Goal: Task Accomplishment & Management: Manage account settings

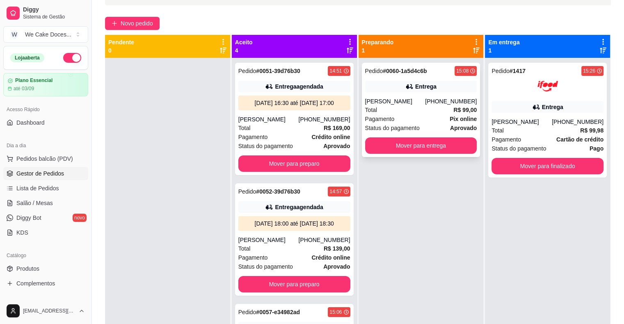
click at [407, 97] on div "[PERSON_NAME]" at bounding box center [395, 101] width 60 height 8
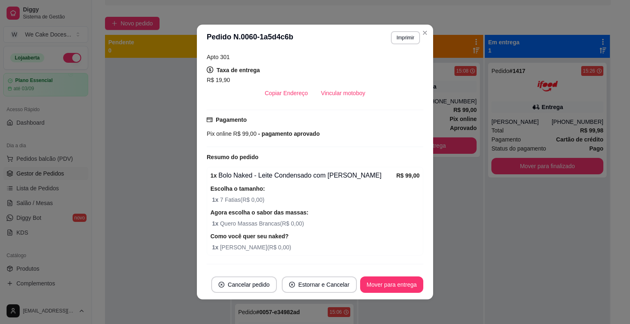
scroll to position [261, 0]
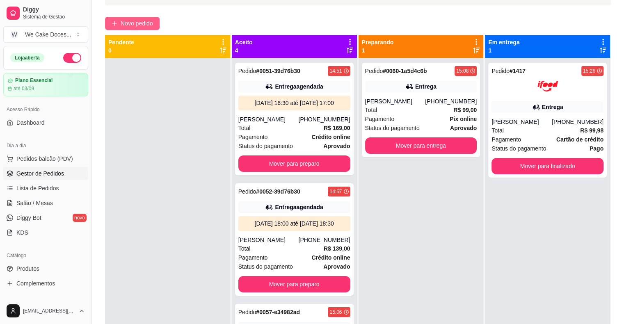
click at [141, 19] on span "Novo pedido" at bounding box center [137, 23] width 32 height 9
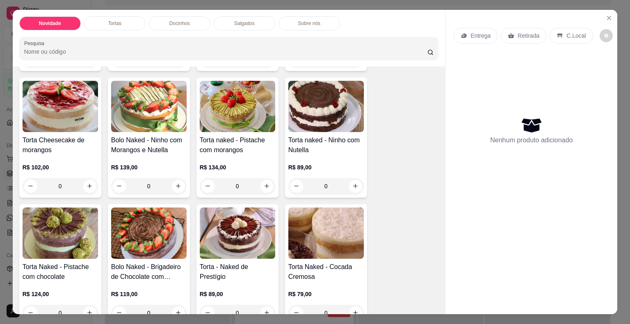
scroll to position [151, 0]
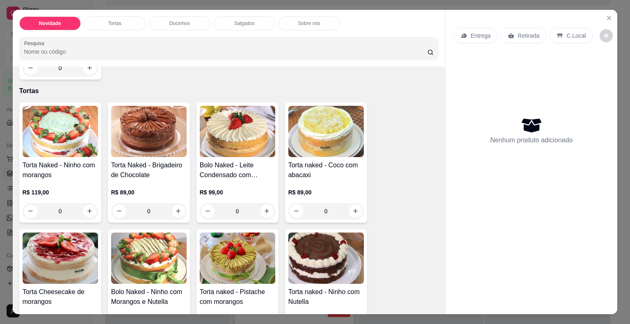
click at [266, 206] on div "0" at bounding box center [238, 211] width 76 height 16
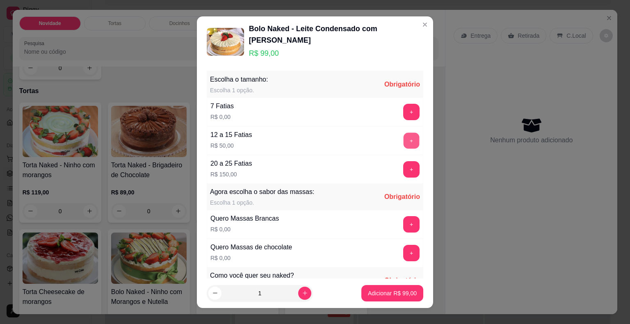
click at [404, 134] on button "+" at bounding box center [412, 141] width 16 height 16
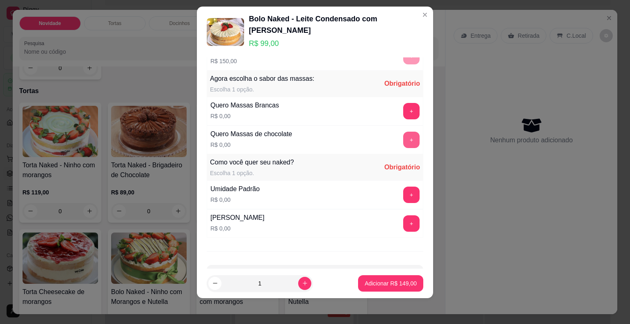
scroll to position [116, 0]
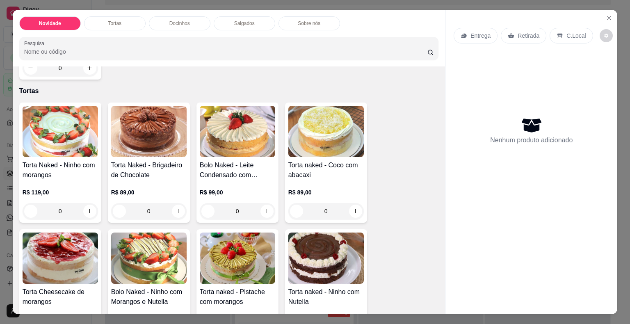
click at [229, 156] on div "Bolo Naked - Leite Condensado com Morangos R$ 99,00 0" at bounding box center [238, 163] width 82 height 120
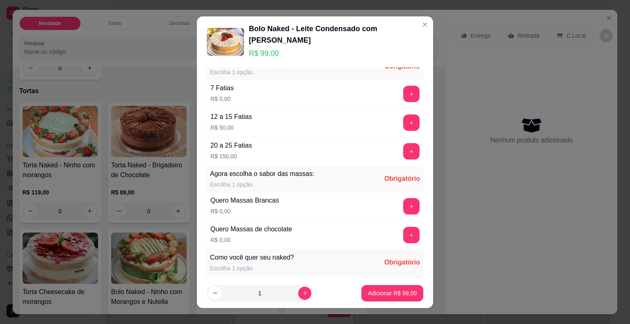
scroll to position [19, 0]
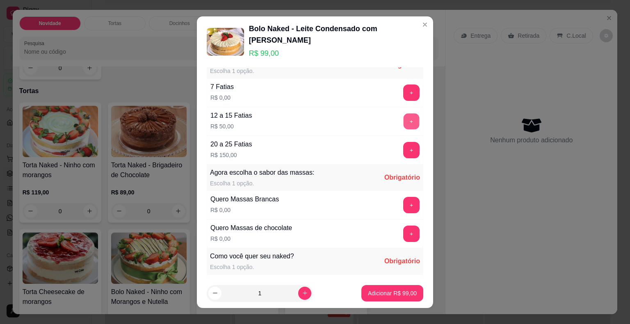
click at [404, 117] on button "+" at bounding box center [412, 121] width 16 height 16
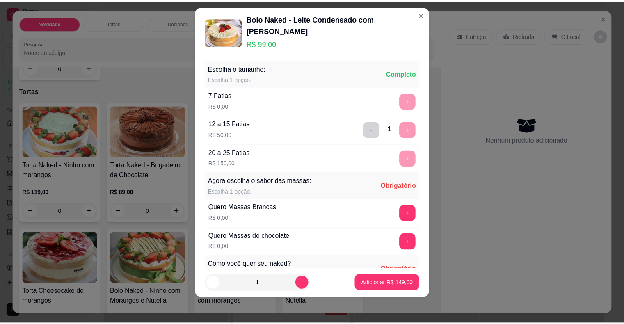
scroll to position [0, 0]
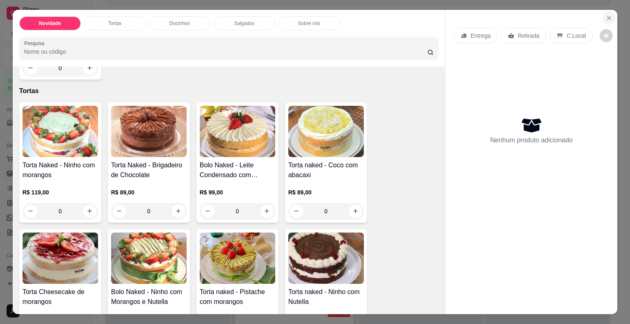
click at [608, 16] on icon "Close" at bounding box center [609, 17] width 3 height 3
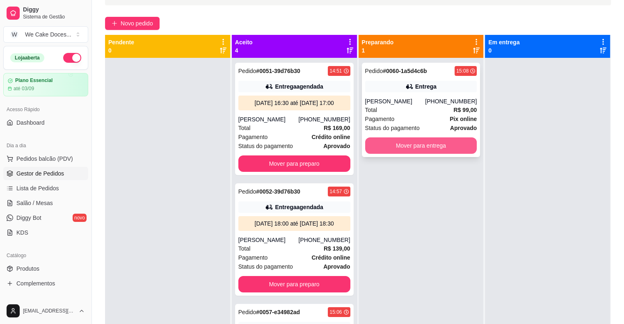
click at [397, 149] on button "Mover para entrega" at bounding box center [421, 146] width 112 height 16
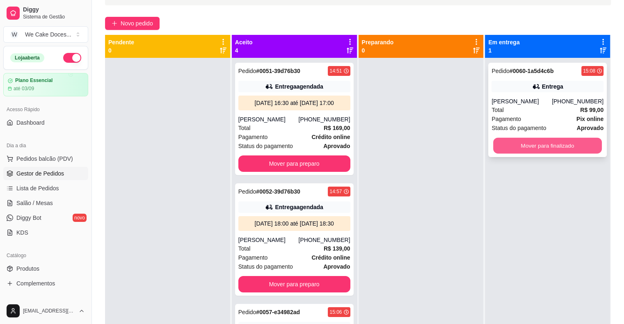
click at [522, 141] on button "Mover para finalizado" at bounding box center [547, 146] width 109 height 16
click at [553, 151] on button "Mover para finalizado" at bounding box center [547, 146] width 109 height 16
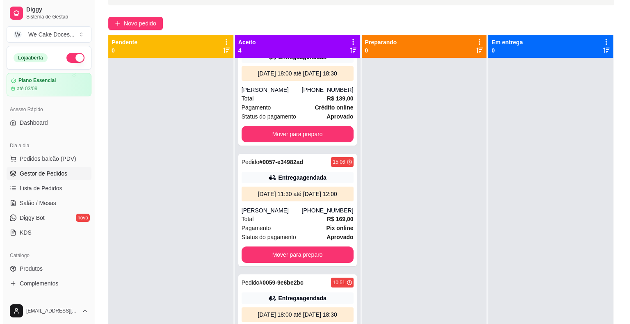
scroll to position [199, 0]
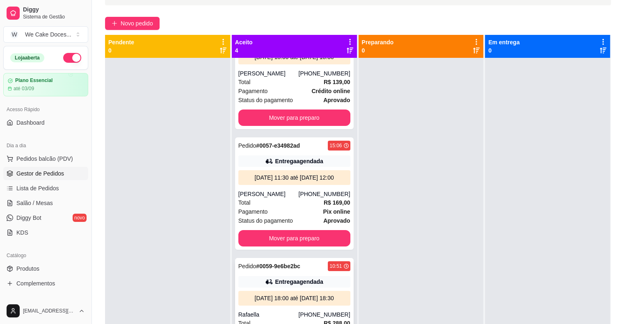
click at [275, 278] on div "Entrega agendada" at bounding box center [299, 282] width 48 height 8
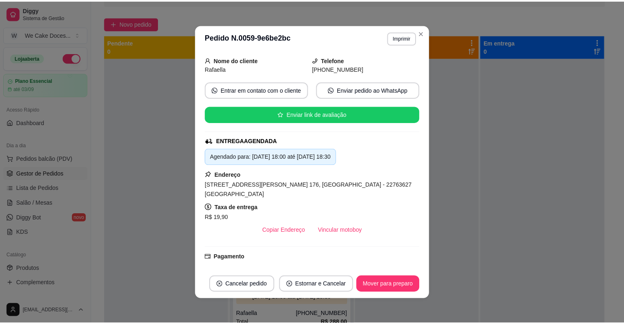
scroll to position [0, 0]
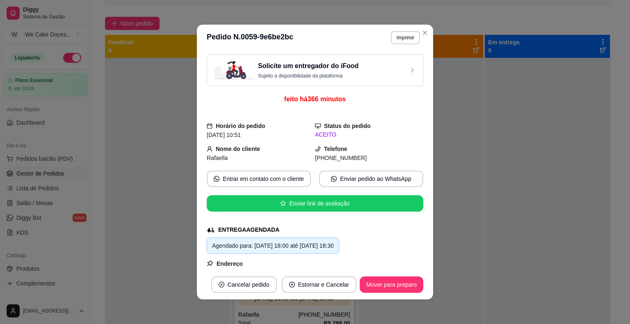
click at [363, 80] on div "Solicite um entregador do iFood Sujeito a disponibilidade da plataforma" at bounding box center [315, 70] width 217 height 32
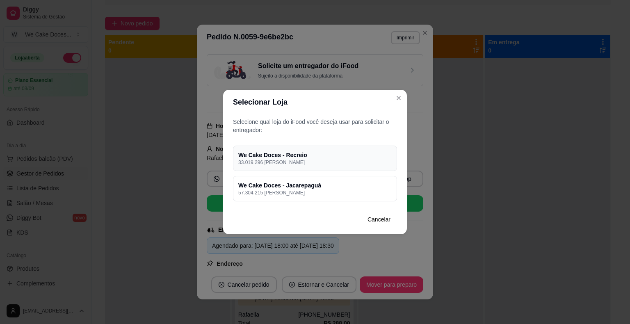
click at [341, 162] on p "33.019.296 [PERSON_NAME]" at bounding box center [315, 162] width 154 height 7
